Goal: Entertainment & Leisure: Consume media (video, audio)

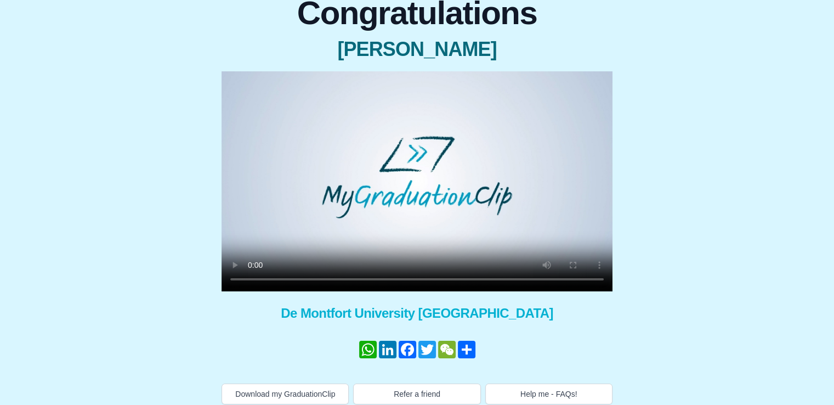
scroll to position [117, 0]
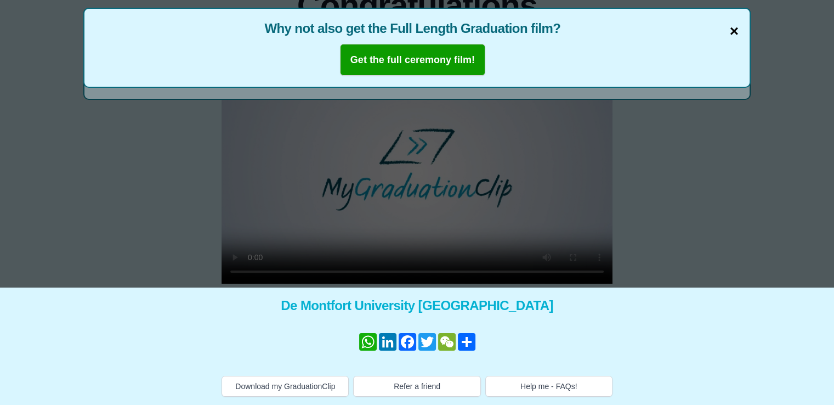
click at [732, 31] on span "×" at bounding box center [734, 31] width 9 height 23
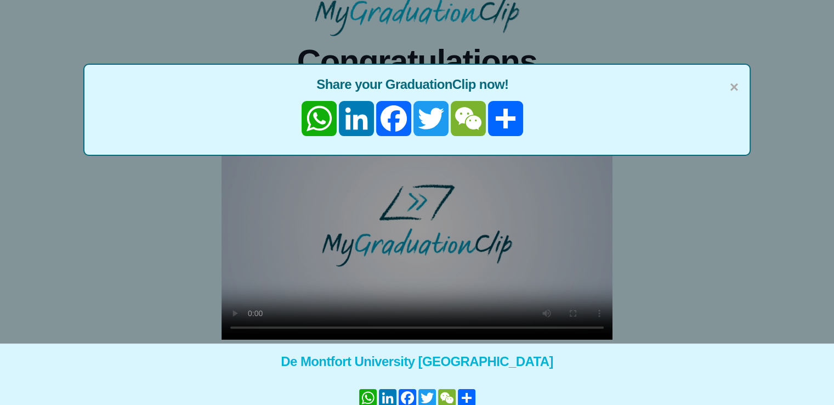
scroll to position [0, 0]
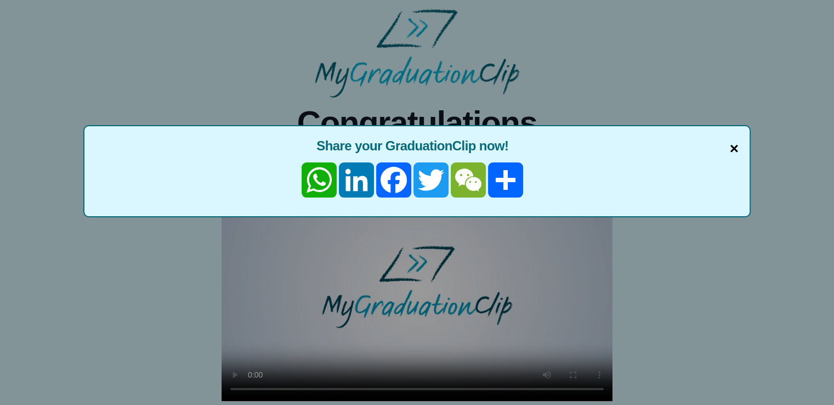
click at [736, 146] on span "×" at bounding box center [734, 148] width 9 height 23
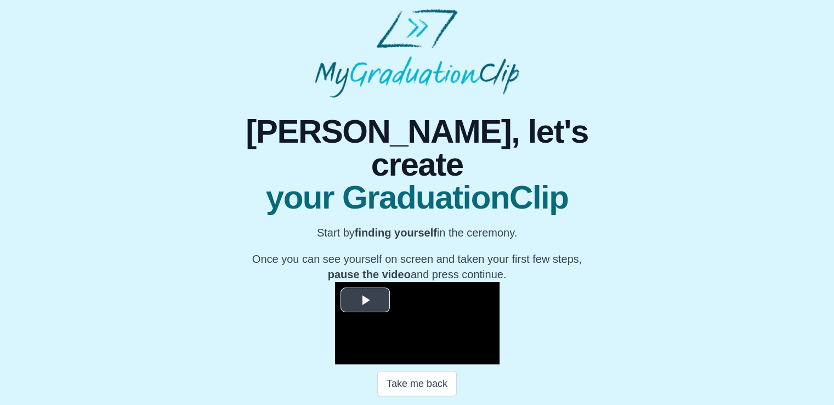
click at [365, 299] on span "Video Player" at bounding box center [365, 299] width 0 height 0
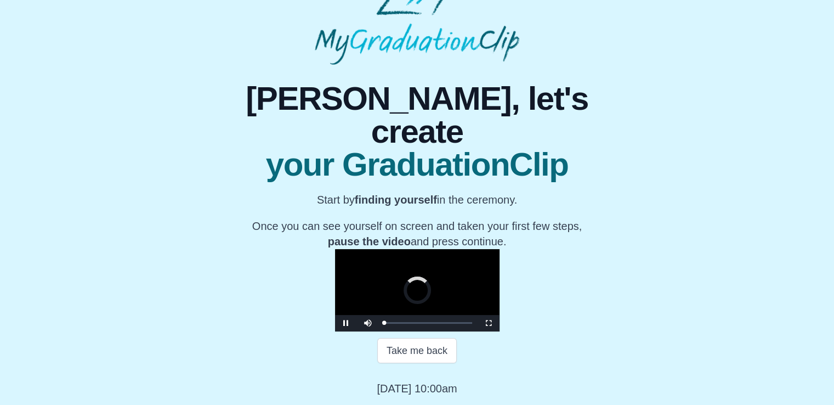
scroll to position [110, 0]
click at [399, 324] on div "0:03:45" at bounding box center [399, 322] width 1 height 3
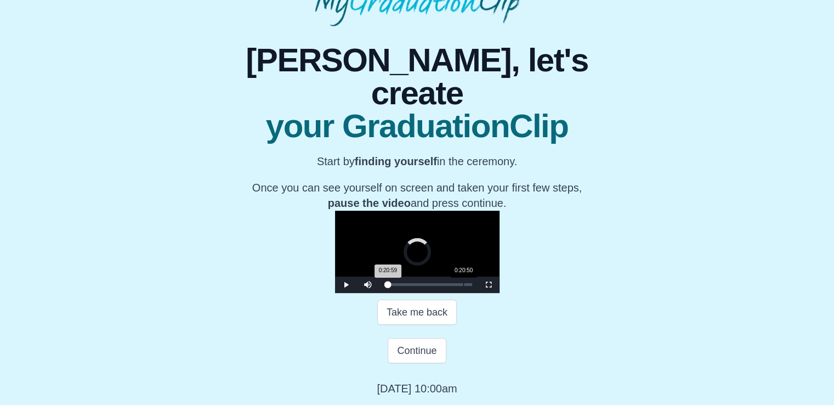
click at [463, 286] on div "0:20:50" at bounding box center [463, 284] width 1 height 3
click at [384, 286] on div "Loaded : 0% 0:26:55 0:21:00 Progress : 0%" at bounding box center [428, 284] width 88 height 3
click at [553, 286] on div "0:44:35" at bounding box center [553, 284] width 1 height 3
click at [611, 286] on div "0:59:55" at bounding box center [611, 284] width 1 height 3
click at [472, 286] on div "Loaded : 0% 1:04:16 1:01:06 Progress : 0%" at bounding box center [428, 284] width 88 height 3
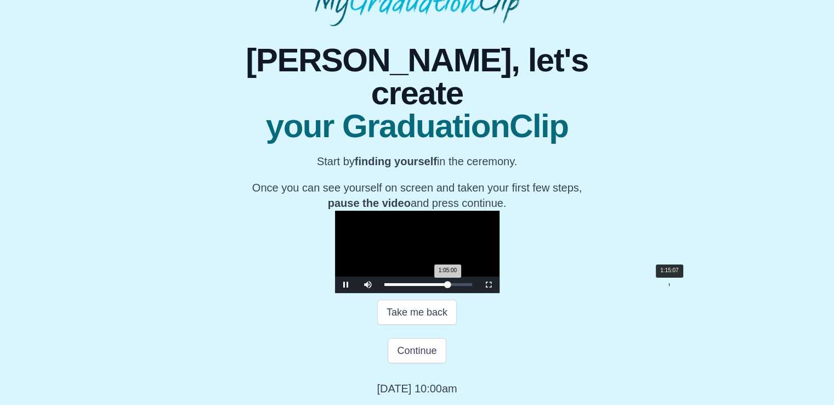
click at [478, 293] on div "Loaded : 0% 1:15:07 1:05:00 Progress : 0%" at bounding box center [428, 284] width 99 height 16
click at [472, 286] on div "Loaded : 0% 1:23:40 1:23:48 Progress : 0%" at bounding box center [428, 284] width 88 height 3
click at [712, 286] on div "1:26:33" at bounding box center [712, 284] width 1 height 3
click at [469, 286] on div "1:27:43 Progress : 0%" at bounding box center [426, 284] width 85 height 3
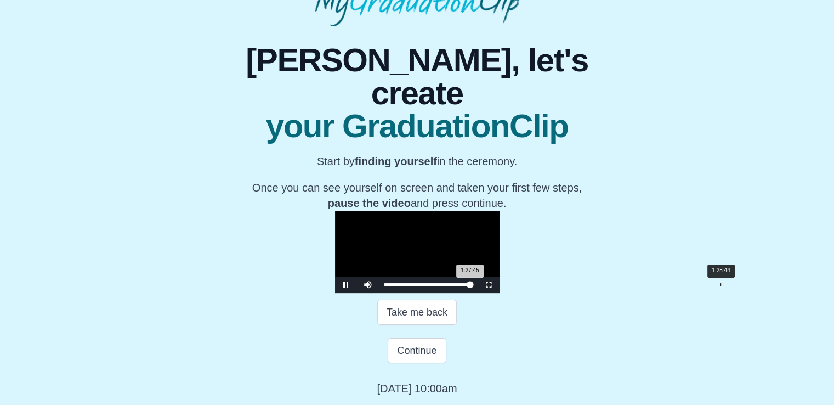
click at [470, 284] on div "1:27:45 Progress : 0%" at bounding box center [427, 284] width 86 height 3
click at [471, 284] on div "1:28:53 Progress : 0%" at bounding box center [427, 284] width 87 height 3
click at [471, 284] on div "1:28:35 Progress : 0%" at bounding box center [427, 284] width 87 height 3
click at [346, 285] on span "Video Player" at bounding box center [346, 285] width 0 height 0
